Goal: Information Seeking & Learning: Learn about a topic

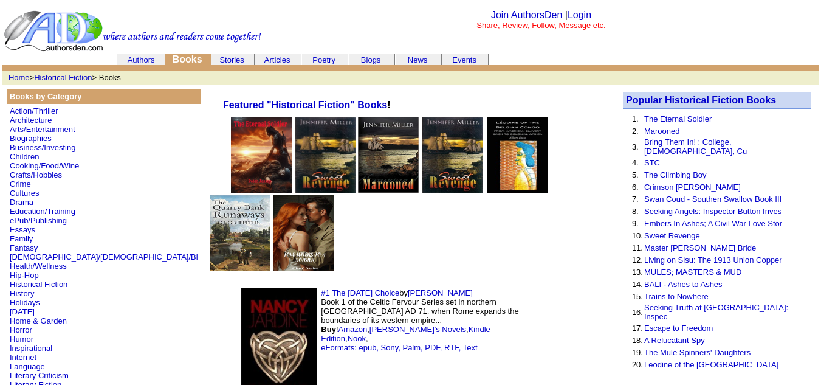
click at [241, 288] on img at bounding box center [279, 351] width 76 height 126
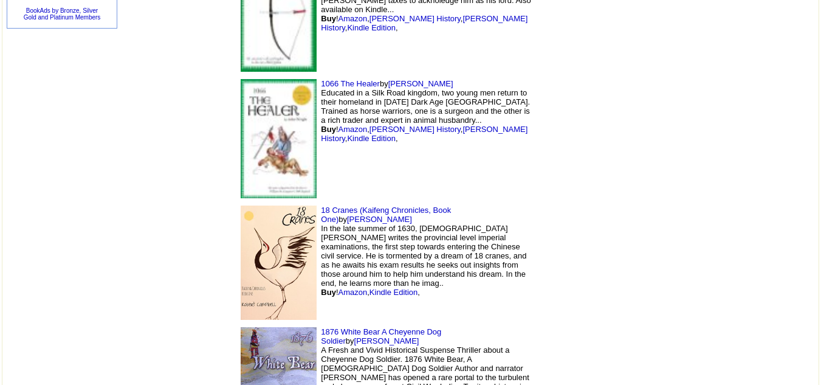
scroll to position [861, 0]
click at [241, 205] on img at bounding box center [279, 262] width 76 height 114
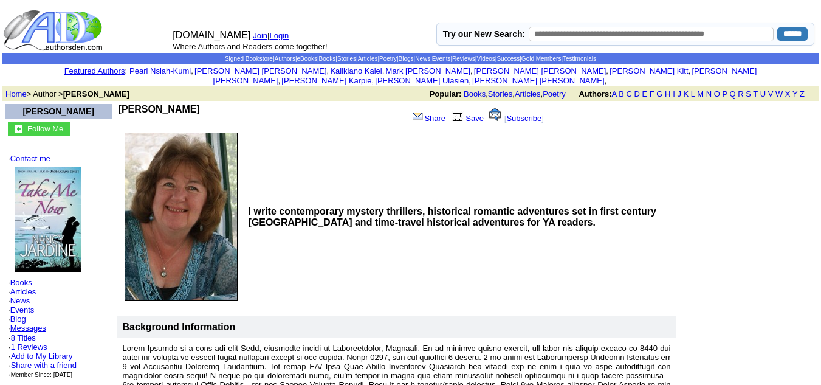
drag, startPoint x: 189, startPoint y: 100, endPoint x: 119, endPoint y: 95, distance: 70.1
click at [119, 104] on td "Nancy Jardine" at bounding box center [262, 115] width 286 height 23
copy b "Nancy Jardine"
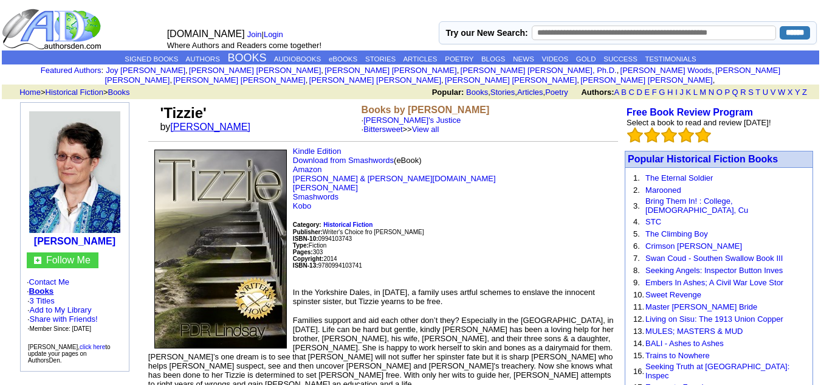
click at [178, 122] on font "by p.d.r. lindsay" at bounding box center [209, 127] width 98 height 10
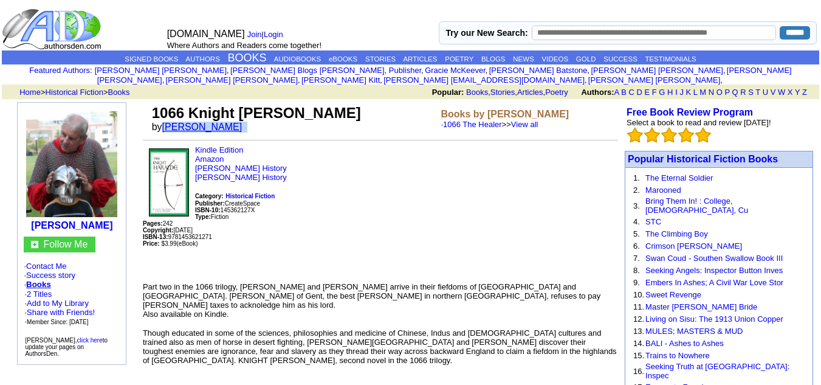
drag, startPoint x: 225, startPoint y: 120, endPoint x: 168, endPoint y: 116, distance: 56.7
click at [168, 122] on font "by John Wright" at bounding box center [201, 127] width 98 height 10
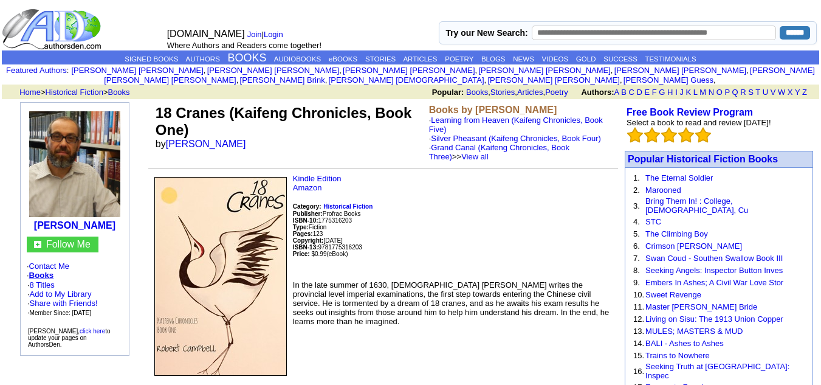
scroll to position [2, 0]
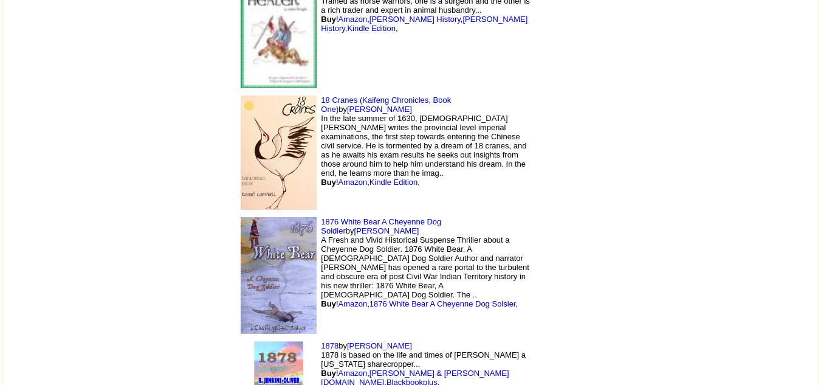
scroll to position [971, 0]
click at [241, 216] on img at bounding box center [279, 274] width 76 height 116
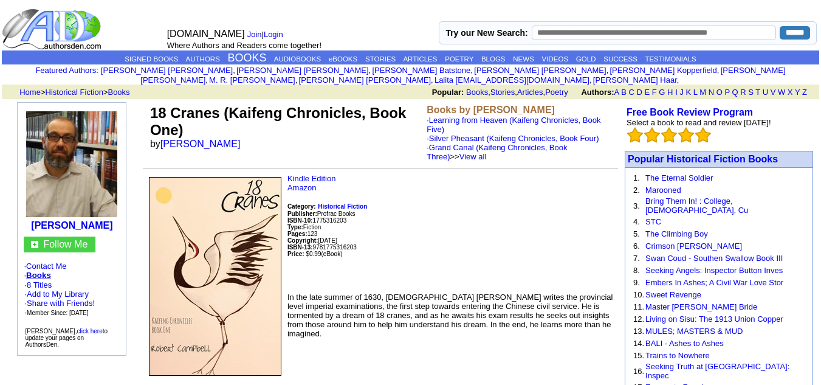
click at [241, 139] on font "by Robert Campbell" at bounding box center [199, 144] width 98 height 10
drag, startPoint x: 116, startPoint y: 215, endPoint x: 32, endPoint y: 212, distance: 83.9
click at [32, 212] on td "Robert Campbell" at bounding box center [72, 170] width 102 height 128
copy b "Robert Campbell"
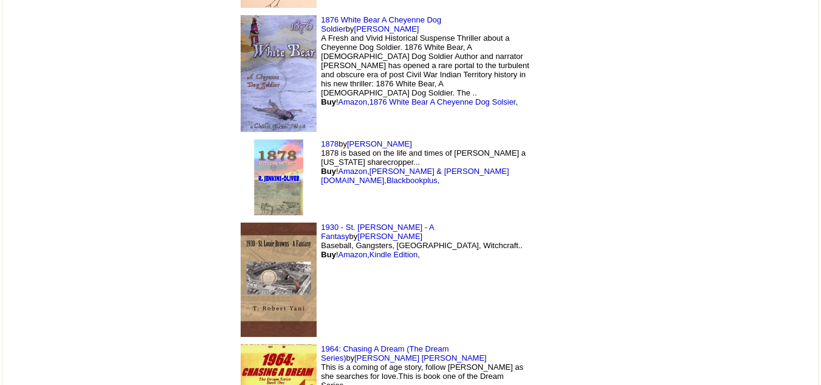
scroll to position [1177, 0]
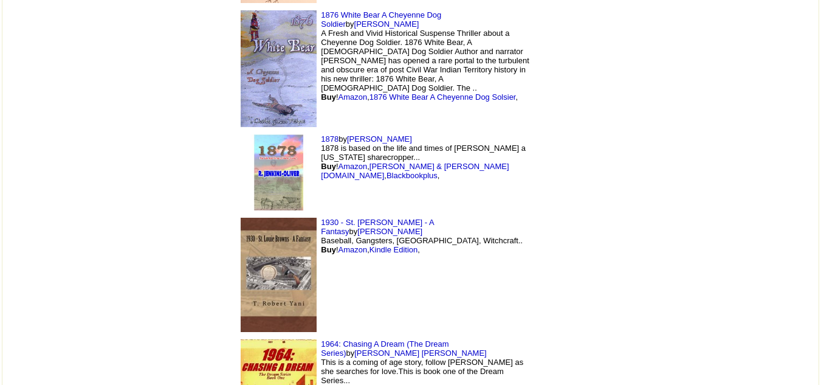
click at [241, 222] on img at bounding box center [279, 275] width 76 height 115
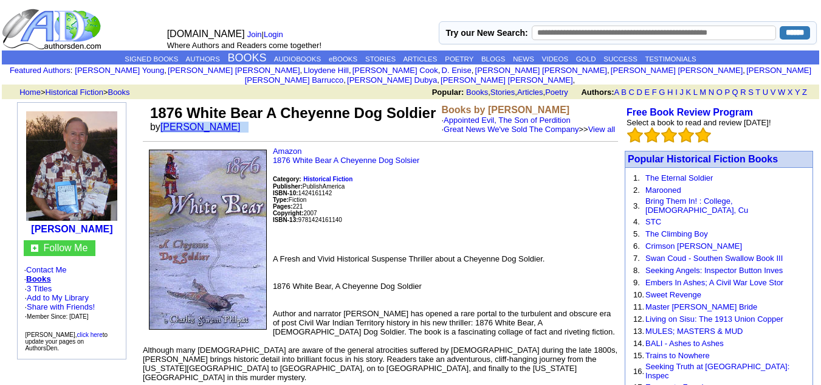
drag, startPoint x: 258, startPoint y: 133, endPoint x: 165, endPoint y: 134, distance: 93.0
click at [165, 134] on td "1876 White Bear A [DEMOGRAPHIC_DATA] Dog Soldier by [PERSON_NAME]" at bounding box center [294, 119] width 292 height 34
copy font "[PERSON_NAME]"
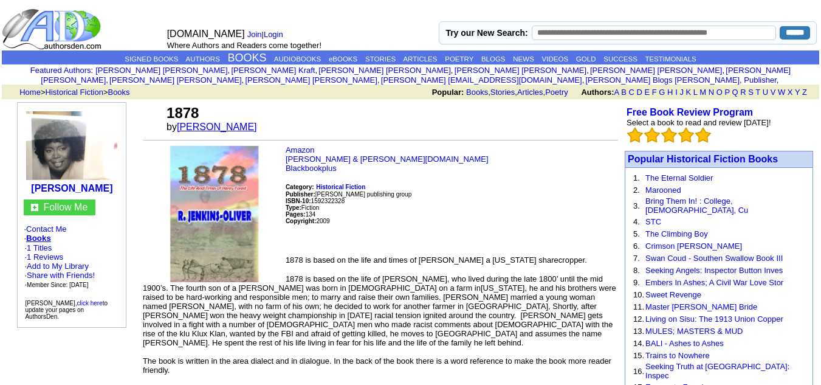
drag, startPoint x: 261, startPoint y: 117, endPoint x: 243, endPoint y: 119, distance: 18.4
click at [243, 119] on td "1878 by R. Jenkins-oliver" at bounding box center [391, 118] width 454 height 33
click at [272, 119] on td "1878 by R. Jenkins-oliver" at bounding box center [391, 118] width 454 height 33
drag, startPoint x: 256, startPoint y: 119, endPoint x: 183, endPoint y: 116, distance: 73.0
click at [183, 122] on font "by R. Jenkins-oliver" at bounding box center [216, 127] width 98 height 10
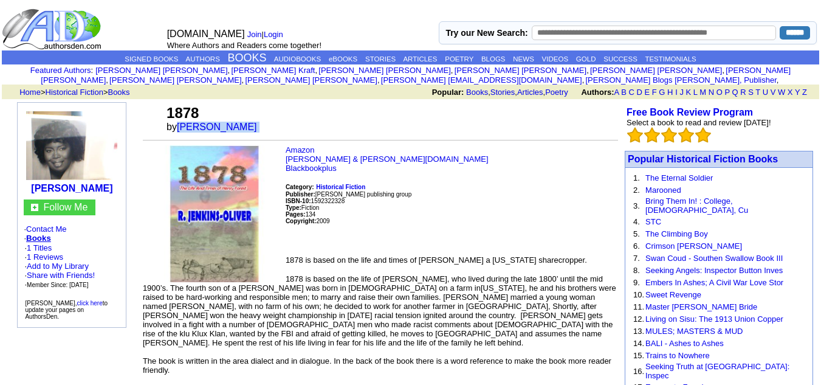
copy font "R. Jenkins-oliver"
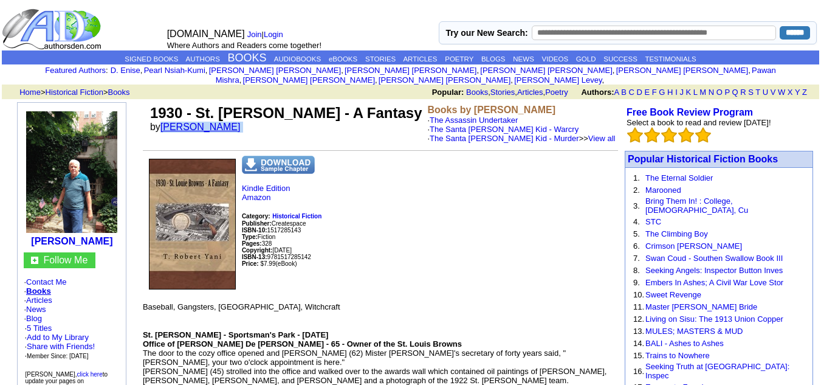
drag, startPoint x: 218, startPoint y: 118, endPoint x: 165, endPoint y: 113, distance: 52.5
click at [165, 122] on font "by Robert Yani" at bounding box center [199, 127] width 98 height 10
copy font "Robert Yani"
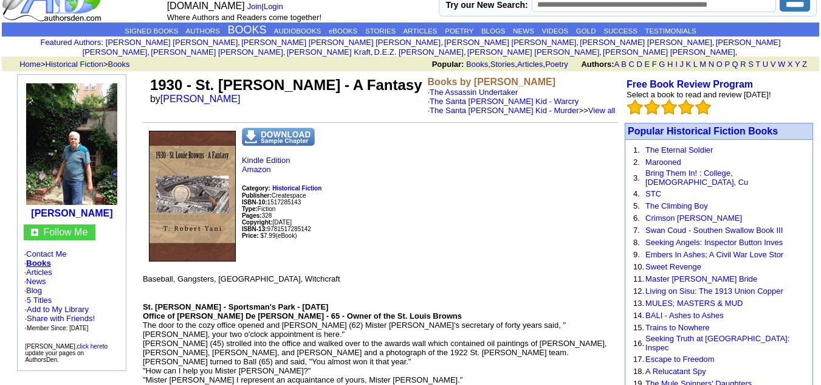
scroll to position [2, 0]
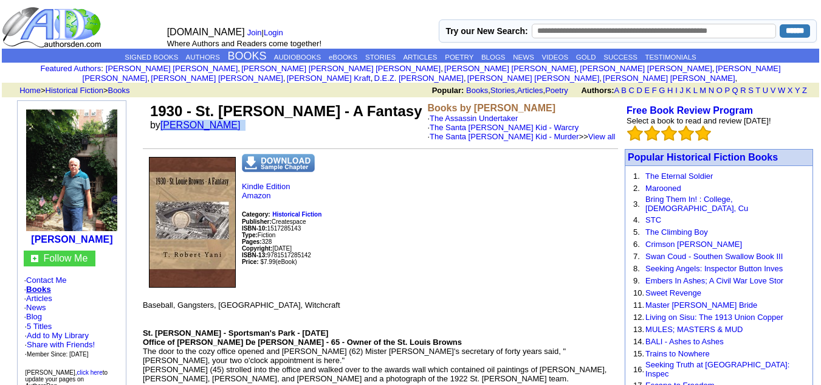
drag, startPoint x: 219, startPoint y: 125, endPoint x: 167, endPoint y: 117, distance: 52.4
click at [167, 117] on td "1930 - St. [PERSON_NAME] - A Fantasy by [PERSON_NAME]" at bounding box center [286, 121] width 277 height 43
copy font "[PERSON_NAME]"
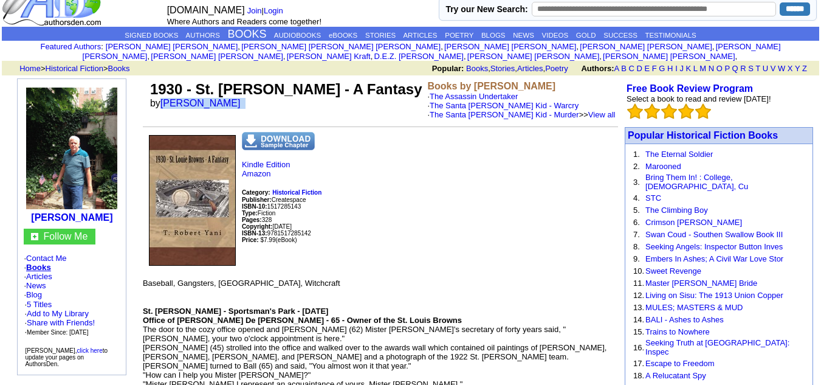
scroll to position [0, 0]
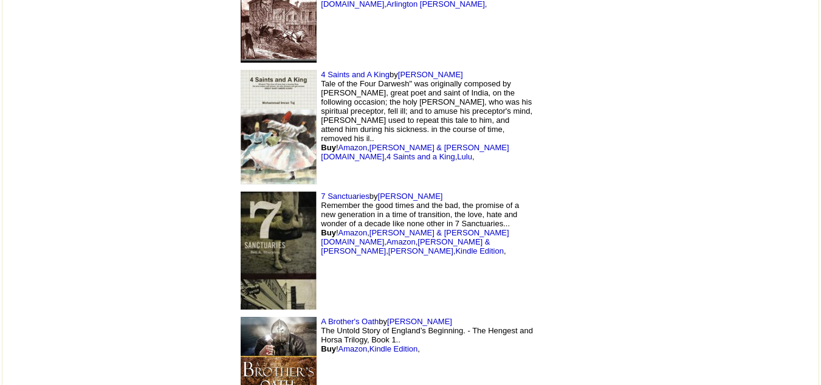
scroll to position [1681, 0]
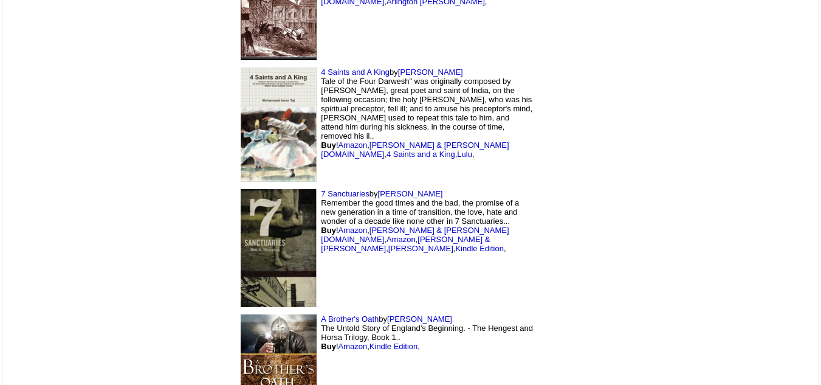
click at [241, 189] on img at bounding box center [279, 247] width 76 height 117
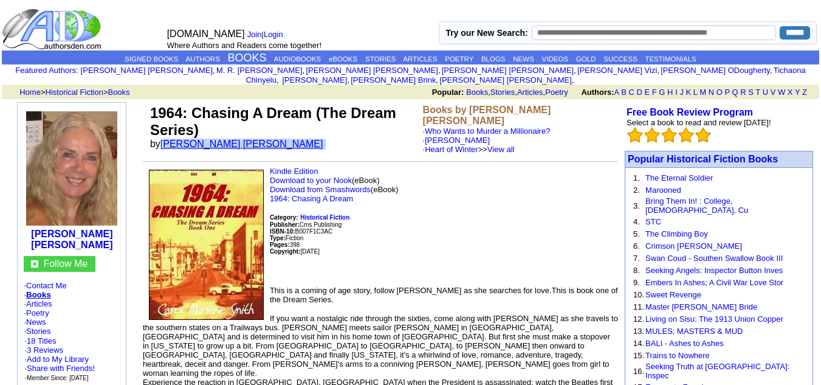
drag, startPoint x: 257, startPoint y: 116, endPoint x: 168, endPoint y: 118, distance: 88.2
click at [168, 139] on font "by [PERSON_NAME] [PERSON_NAME]" at bounding box center [240, 144] width 181 height 10
click at [263, 118] on td "1964: Chasing A Dream (The Dream Series) by [PERSON_NAME] [PERSON_NAME]" at bounding box center [284, 129] width 273 height 54
drag, startPoint x: 263, startPoint y: 118, endPoint x: 166, endPoint y: 120, distance: 97.3
click at [166, 120] on td "1964: Chasing A Dream (The Dream Series) by [PERSON_NAME] [PERSON_NAME]" at bounding box center [284, 129] width 273 height 54
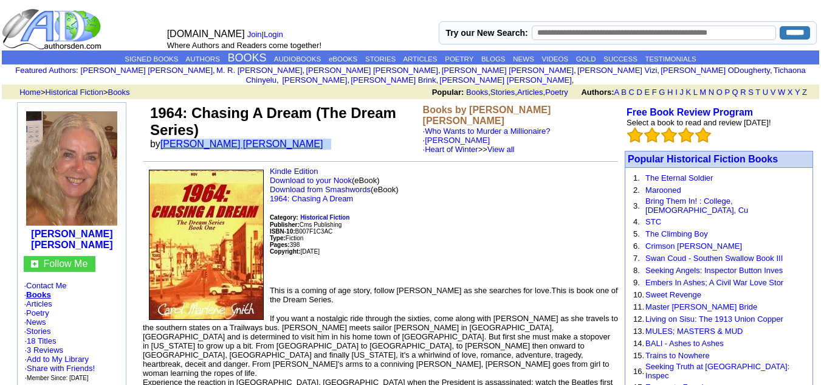
copy font "[PERSON_NAME] [PERSON_NAME]"
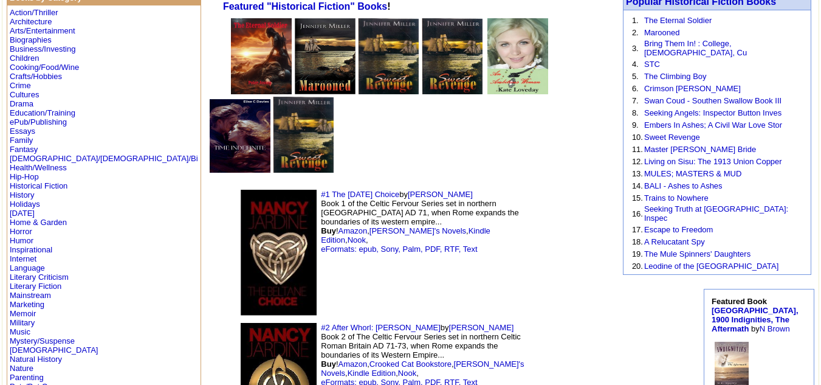
scroll to position [100, 0]
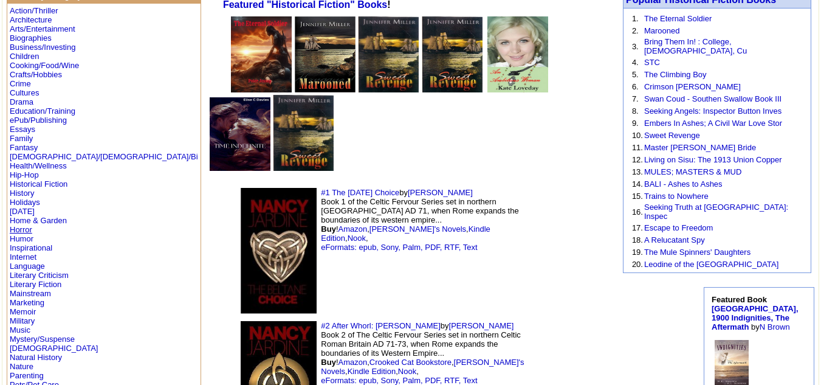
click at [26, 230] on link "Horror" at bounding box center [21, 229] width 22 height 9
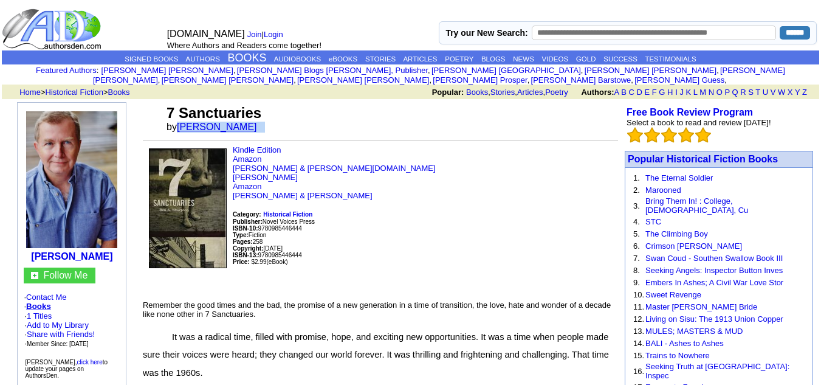
drag, startPoint x: 255, startPoint y: 114, endPoint x: 182, endPoint y: 116, distance: 73.6
click at [182, 122] on font "by Ben A Sharpton" at bounding box center [216, 127] width 98 height 10
copy font "Ben A Sharpton"
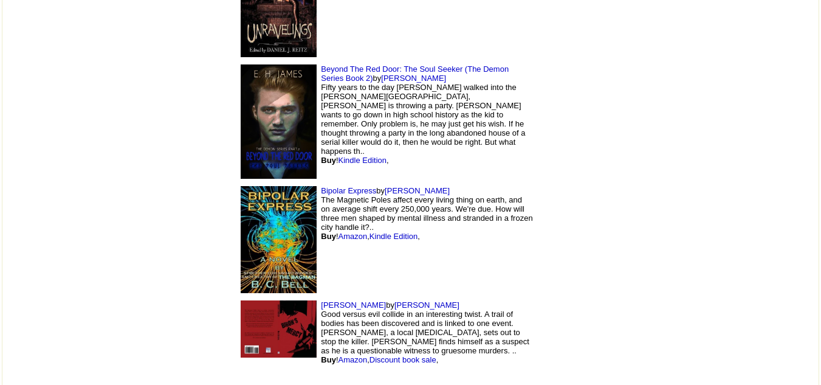
scroll to position [11783, 0]
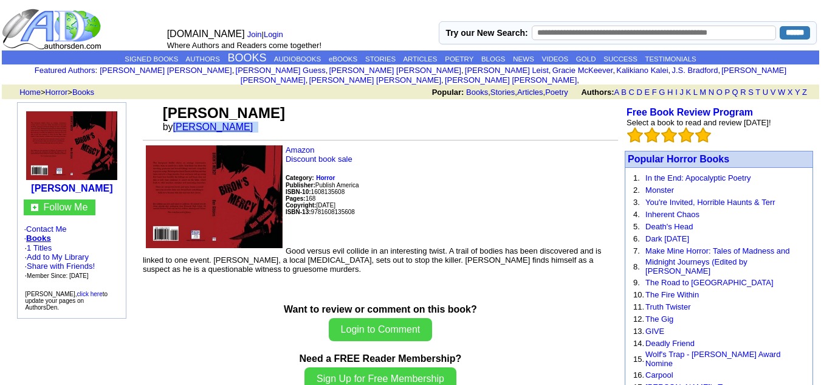
drag, startPoint x: 240, startPoint y: 120, endPoint x: 183, endPoint y: 114, distance: 56.9
click at [183, 122] on font "by [PERSON_NAME]" at bounding box center [212, 127] width 98 height 10
copy font "[PERSON_NAME]"
